Goal: Transaction & Acquisition: Book appointment/travel/reservation

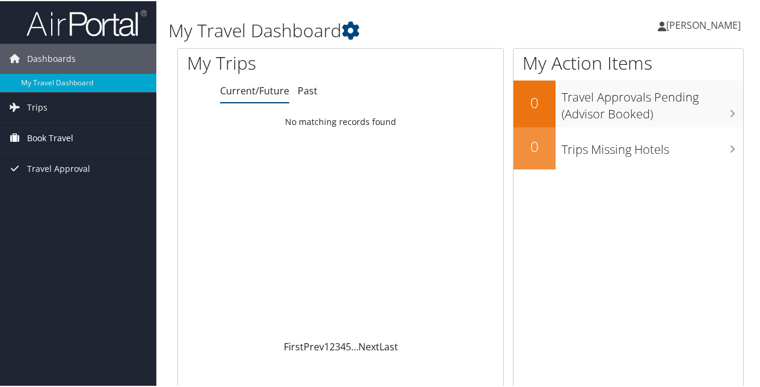
click at [48, 136] on span "Book Travel" at bounding box center [50, 137] width 46 height 30
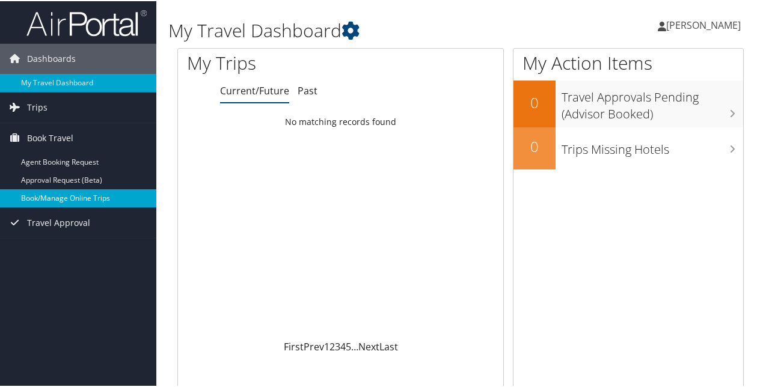
click at [48, 195] on link "Book/Manage Online Trips" at bounding box center [78, 197] width 156 height 18
